Goal: Navigation & Orientation: Find specific page/section

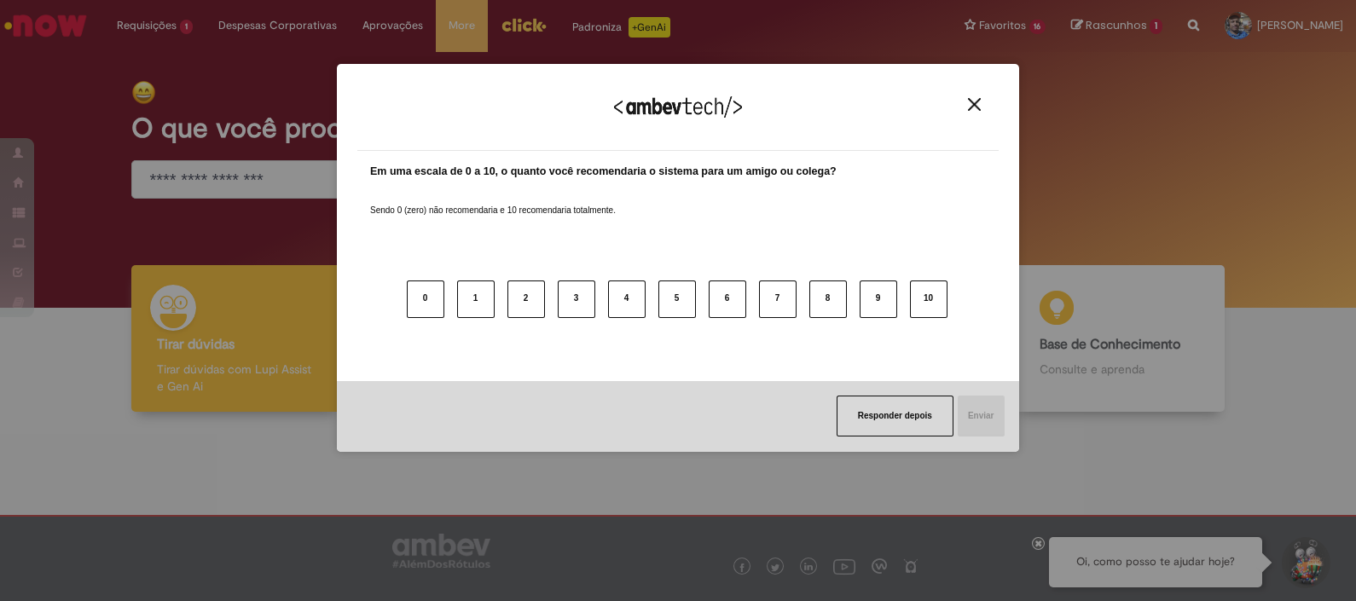
click at [1049, 19] on div "Agradecemos seu feedback! Em uma escala de 0 a 10, o quanto você recomendaria o…" at bounding box center [678, 300] width 1356 height 601
click at [984, 112] on div "Agradecemos seu feedback!" at bounding box center [677, 117] width 641 height 67
click at [978, 115] on div "Agradecemos seu feedback!" at bounding box center [677, 117] width 641 height 67
click at [978, 95] on div "Agradecemos seu feedback!" at bounding box center [677, 117] width 641 height 67
click at [972, 113] on div "Agradecemos seu feedback!" at bounding box center [677, 117] width 641 height 67
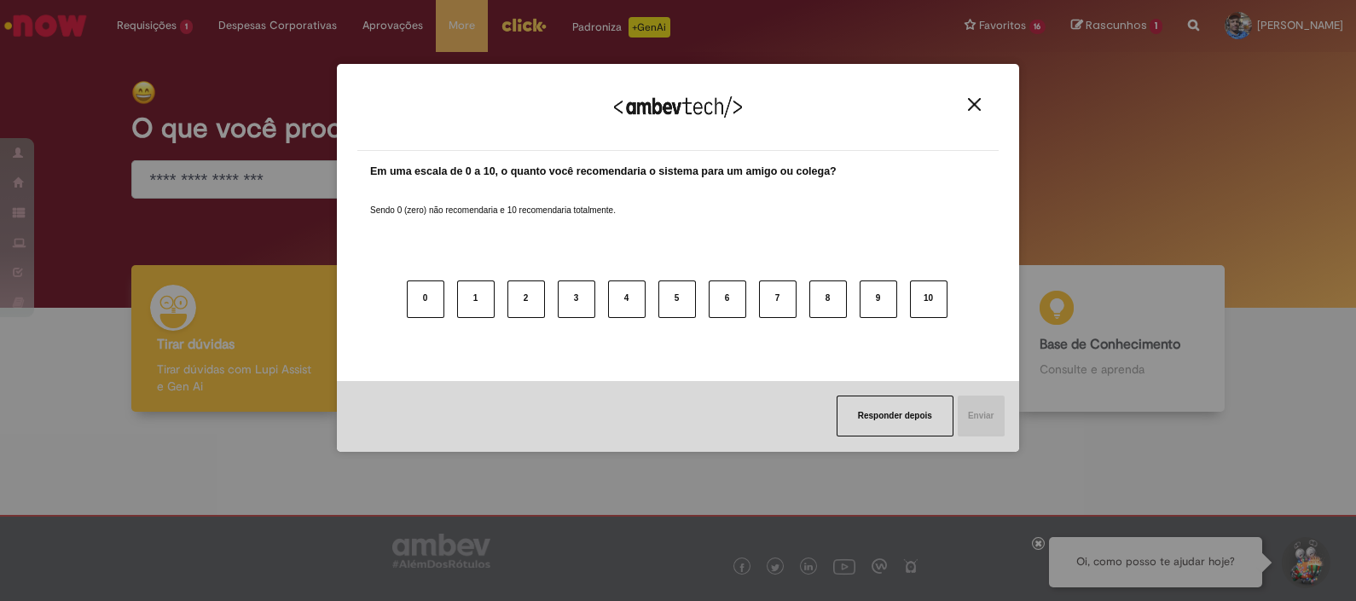
click at [972, 102] on img "Close" at bounding box center [974, 104] width 13 height 13
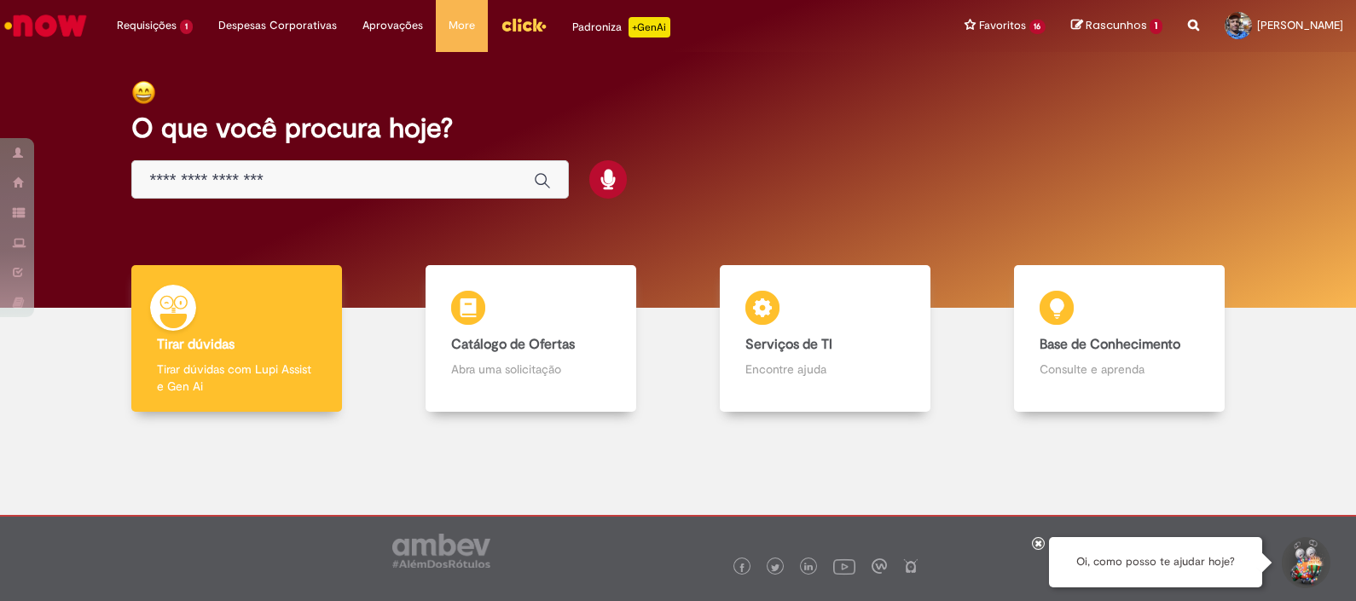
click at [1086, 30] on span "Rascunhos" at bounding box center [1116, 25] width 61 height 16
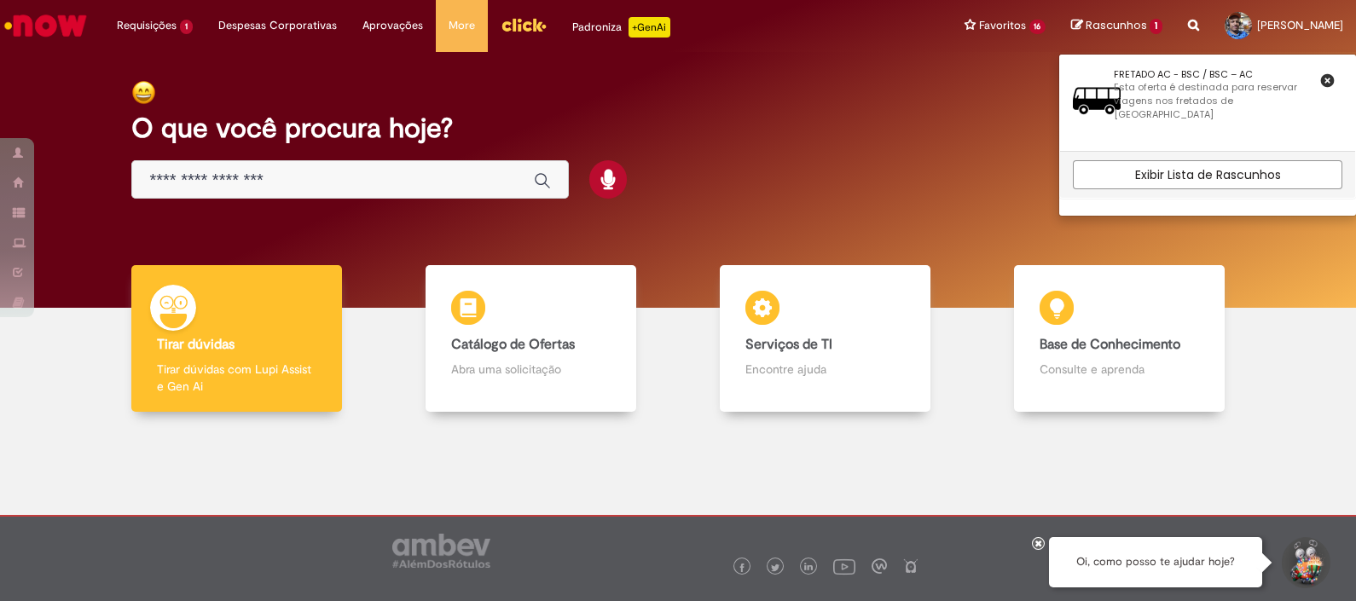
click at [781, 154] on div "O que você procura hoje?" at bounding box center [678, 140] width 1152 height 140
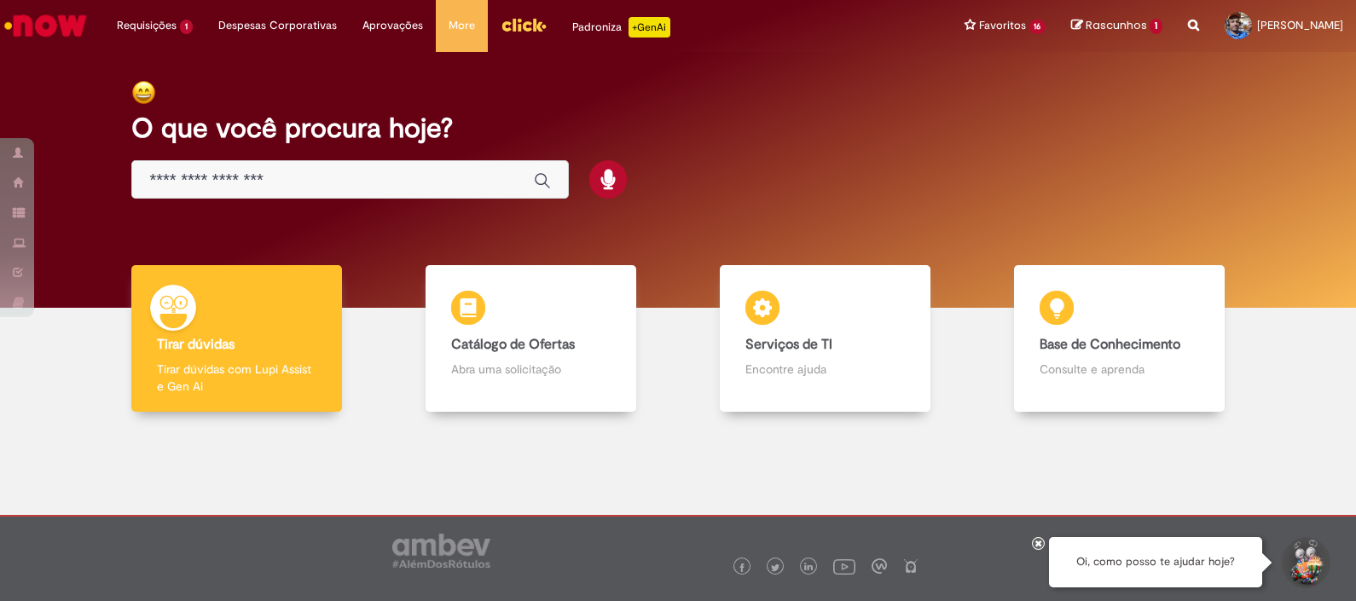
click at [503, 23] on img "Menu Cabeçalho" at bounding box center [524, 25] width 46 height 26
